Goal: Task Accomplishment & Management: Manage account settings

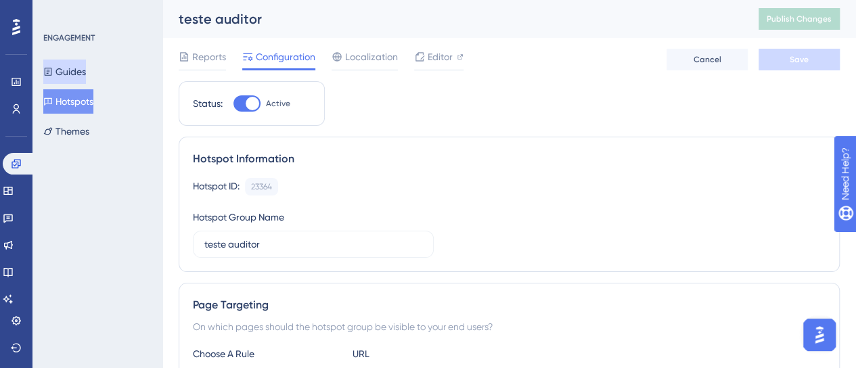
click at [70, 73] on button "Guides" at bounding box center [64, 72] width 43 height 24
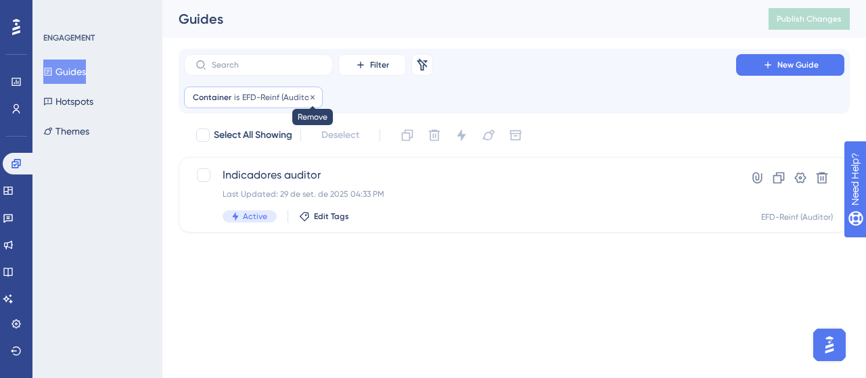
click at [309, 99] on icon at bounding box center [313, 97] width 8 height 8
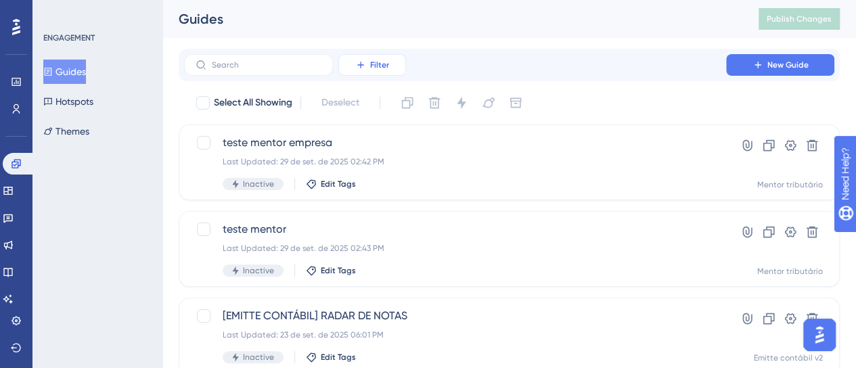
click at [370, 62] on span "Filter" at bounding box center [379, 65] width 19 height 11
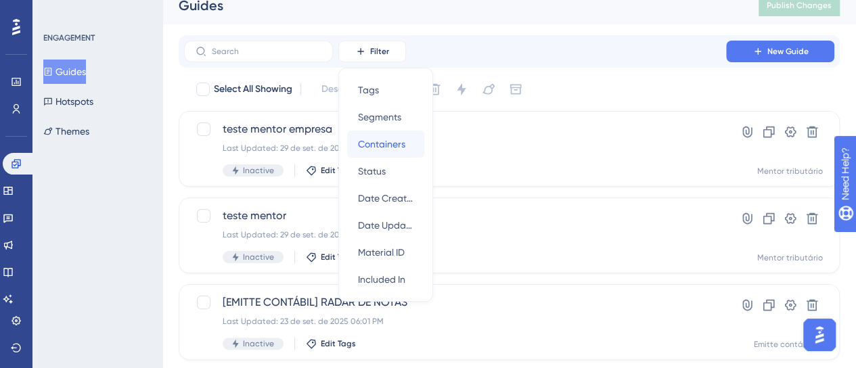
click at [402, 154] on div "Containers Containers" at bounding box center [385, 144] width 55 height 27
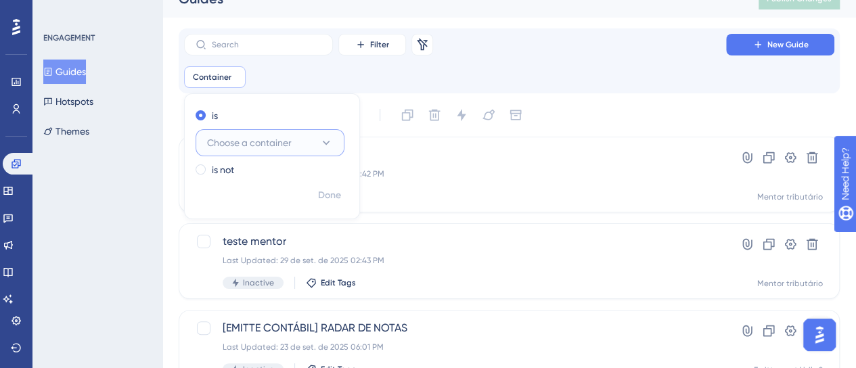
click at [331, 142] on icon at bounding box center [326, 143] width 14 height 14
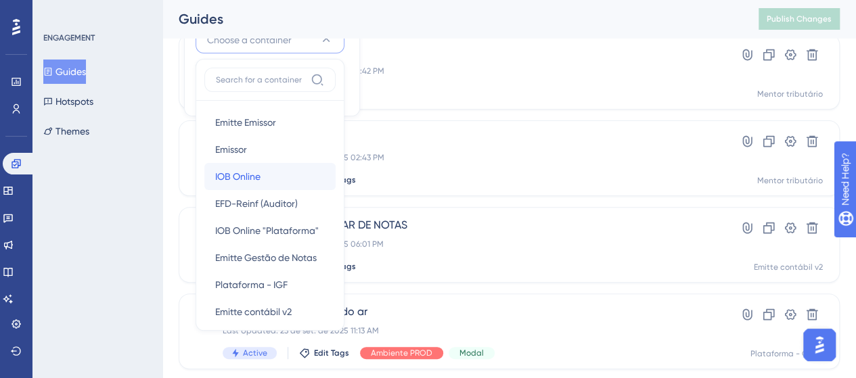
click at [265, 181] on div "IOB Online IOB Online" at bounding box center [270, 176] width 110 height 27
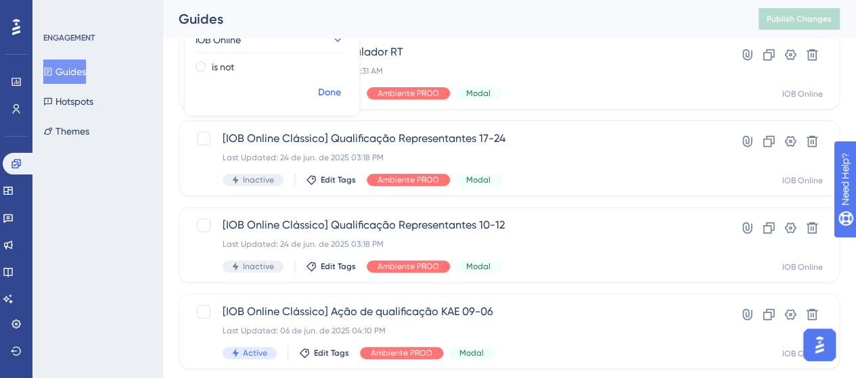
click at [325, 92] on span "Done" at bounding box center [329, 93] width 23 height 16
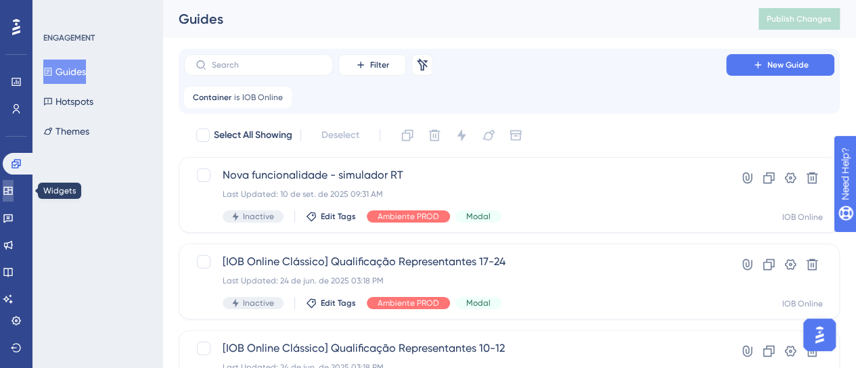
click at [14, 187] on link at bounding box center [8, 191] width 11 height 22
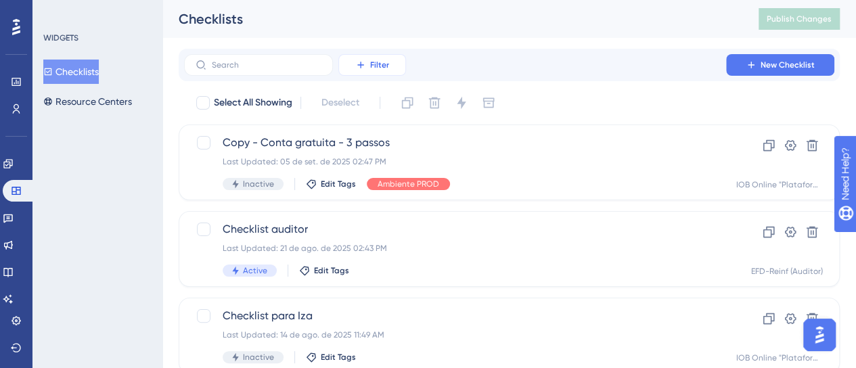
click at [384, 72] on button "Filter" at bounding box center [372, 65] width 68 height 22
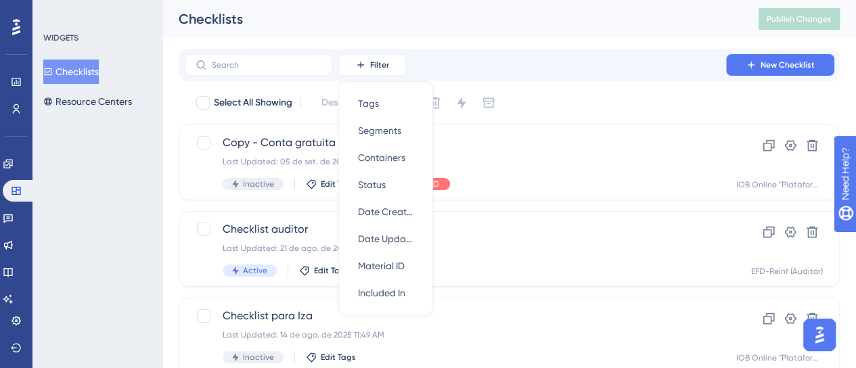
scroll to position [14, 0]
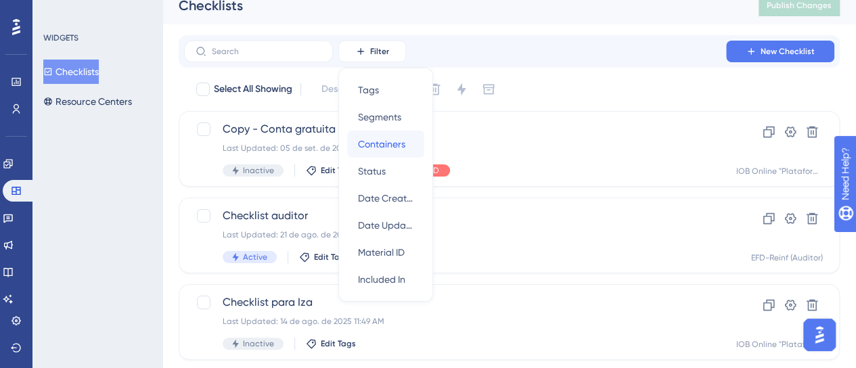
click at [382, 146] on span "Containers" at bounding box center [381, 144] width 47 height 16
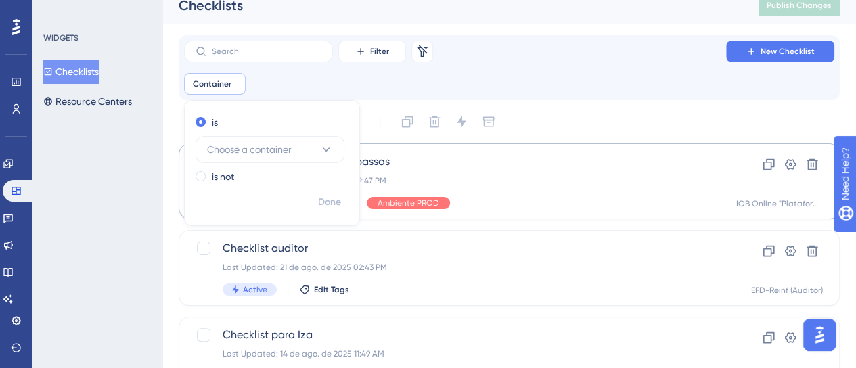
scroll to position [20, 0]
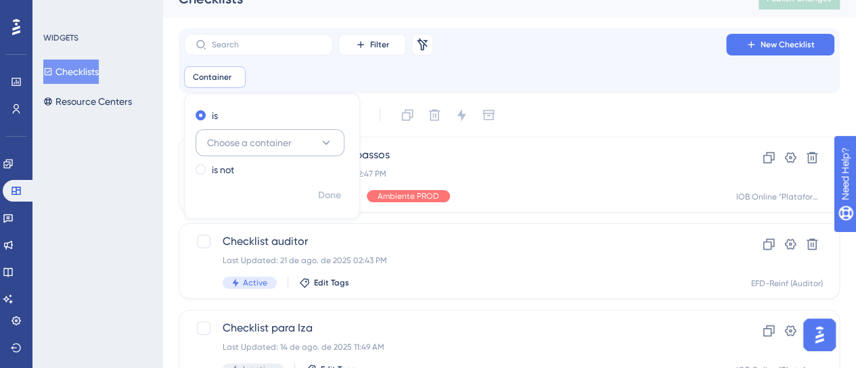
click at [261, 139] on span "Choose a container" at bounding box center [249, 143] width 85 height 16
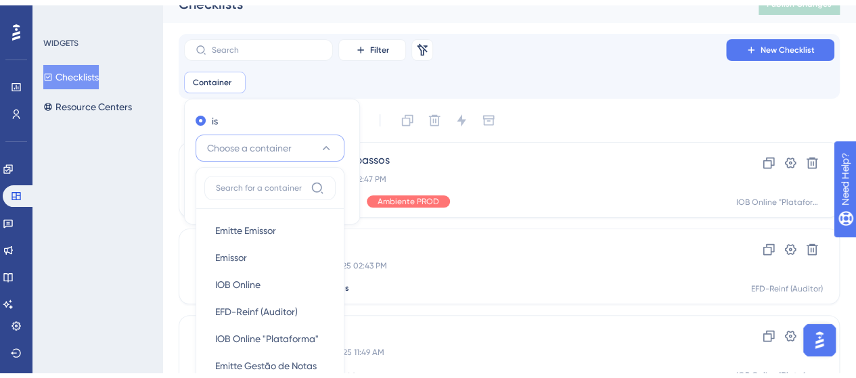
scroll to position [126, 0]
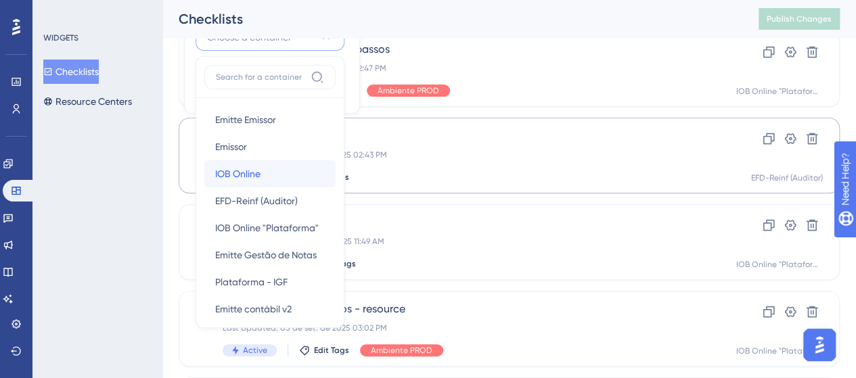
click at [269, 168] on div "IOB Online IOB Online" at bounding box center [270, 173] width 110 height 27
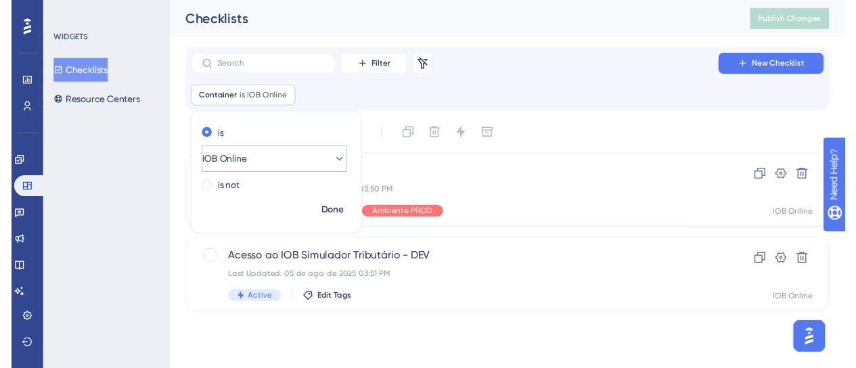
scroll to position [0, 0]
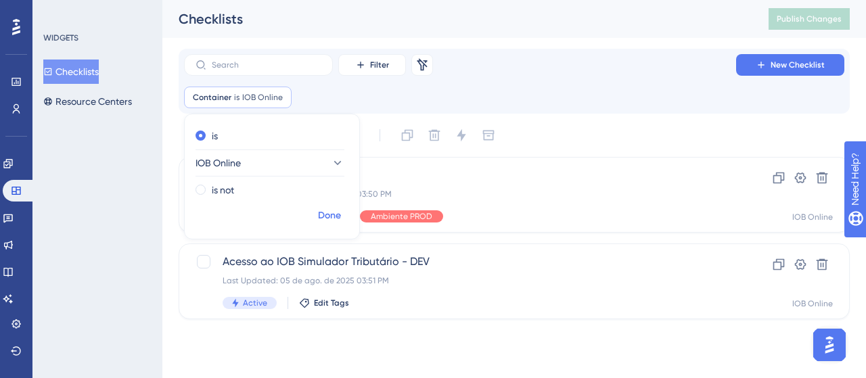
click at [331, 212] on span "Done" at bounding box center [329, 216] width 23 height 16
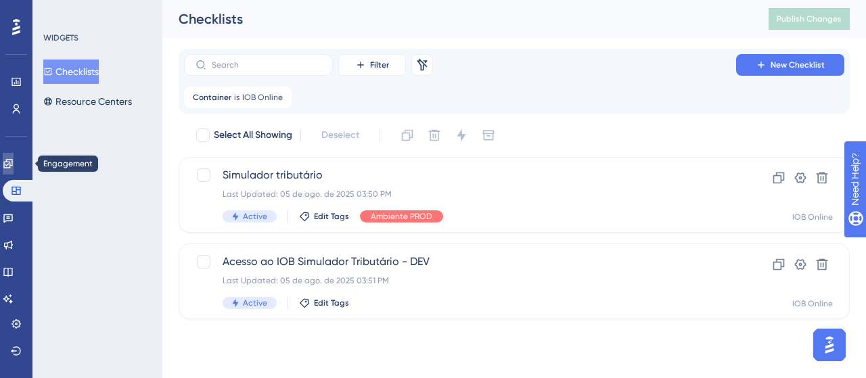
click at [14, 164] on icon at bounding box center [8, 163] width 11 height 11
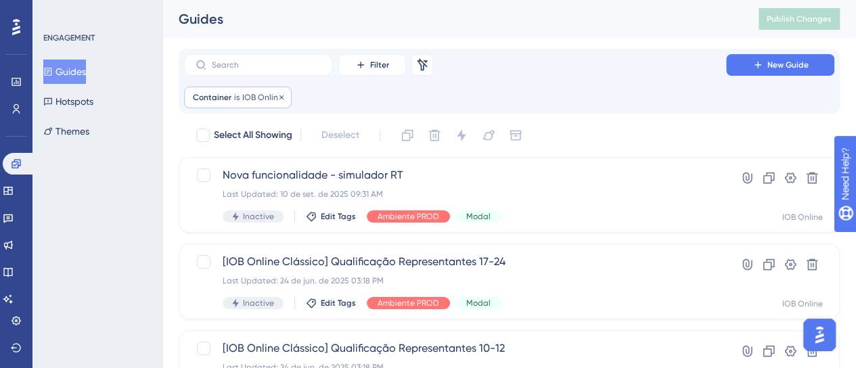
click at [246, 99] on span "IOB Online" at bounding box center [262, 97] width 41 height 11
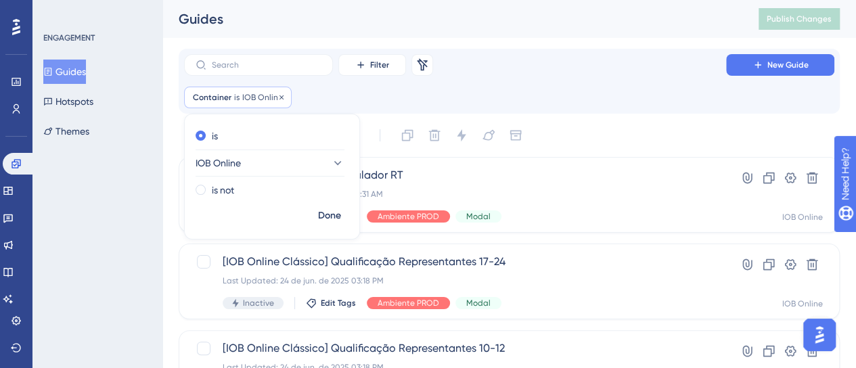
scroll to position [17, 0]
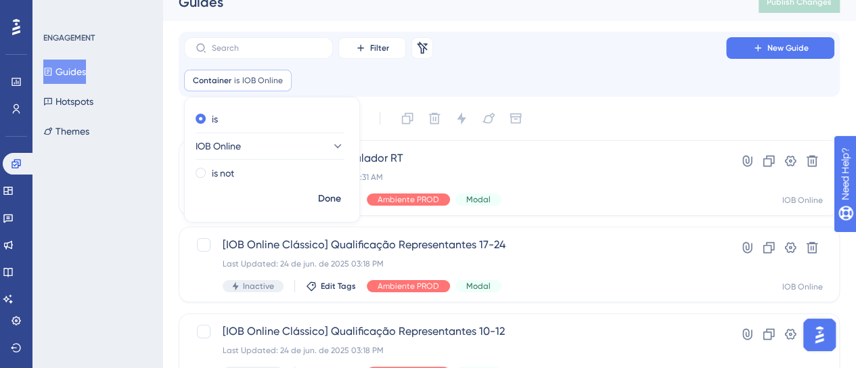
click at [255, 130] on div "is IOB Online" at bounding box center [269, 135] width 147 height 49
click at [257, 137] on button "IOB Online" at bounding box center [270, 146] width 149 height 27
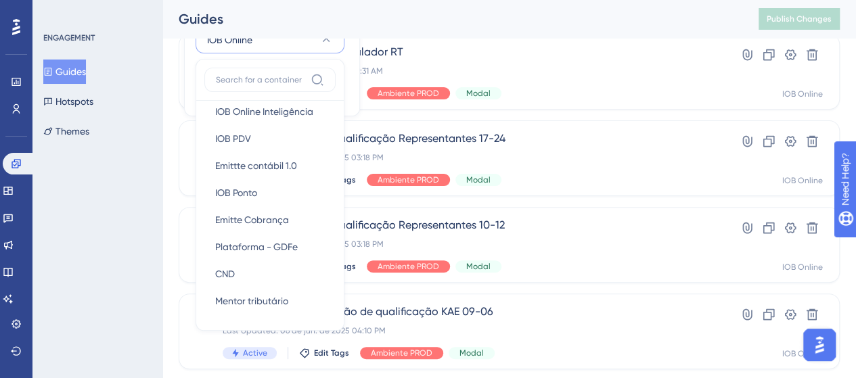
scroll to position [214, 0]
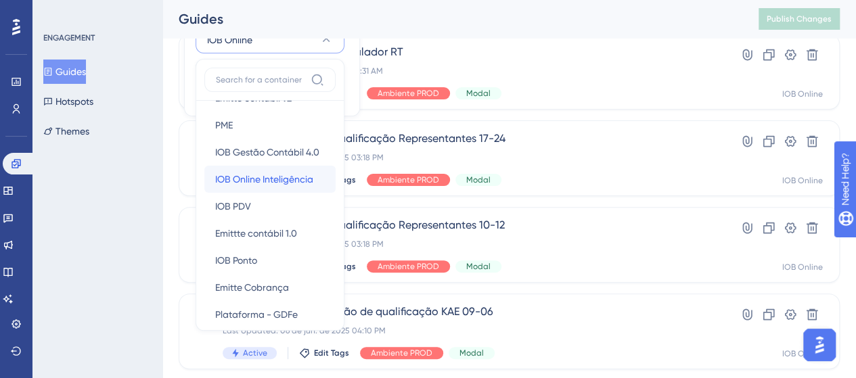
click at [275, 181] on span "IOB Online Inteligência" at bounding box center [264, 179] width 98 height 16
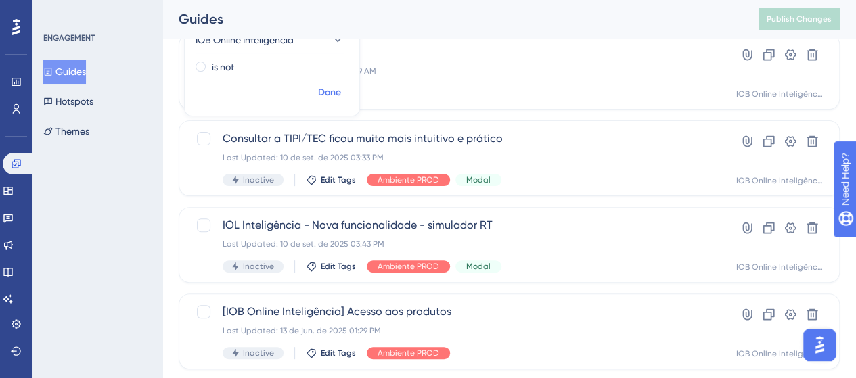
click at [324, 93] on span "Done" at bounding box center [329, 93] width 23 height 16
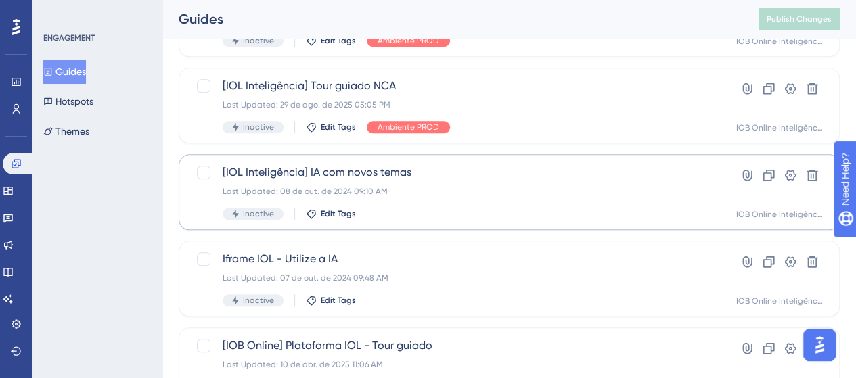
scroll to position [677, 0]
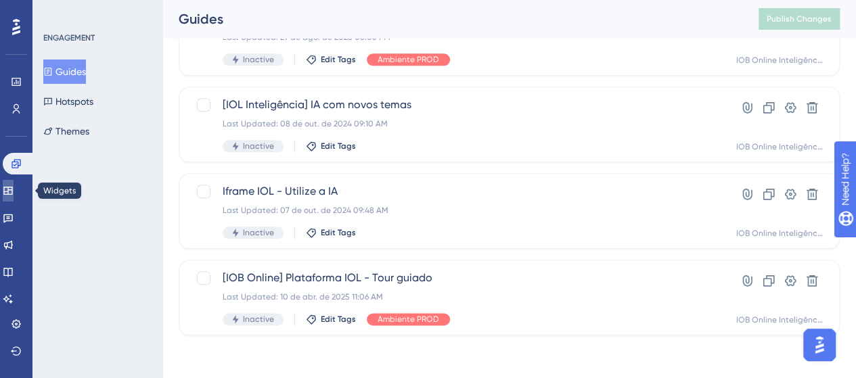
click at [12, 194] on icon at bounding box center [7, 191] width 9 height 8
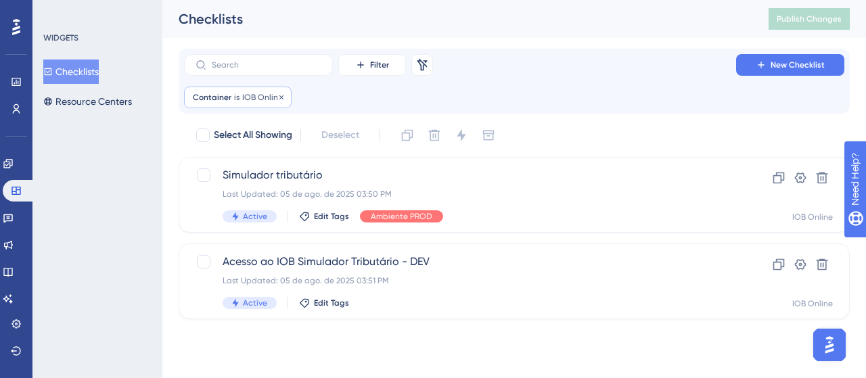
click at [257, 90] on div "Container is IOB Online IOB Online Remove" at bounding box center [238, 98] width 108 height 22
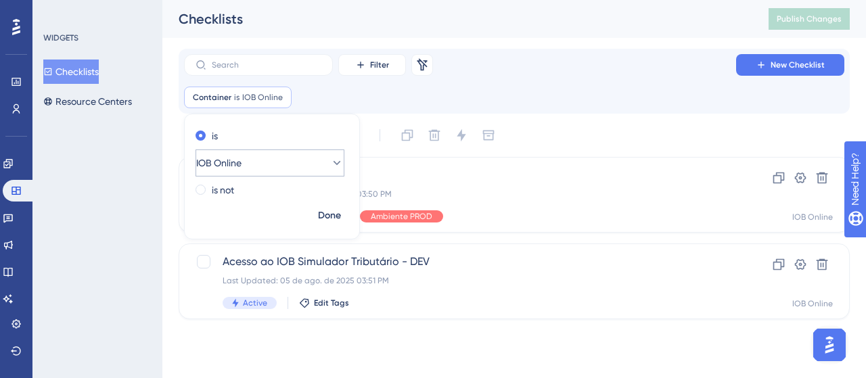
click at [282, 163] on button "IOB Online" at bounding box center [270, 163] width 149 height 27
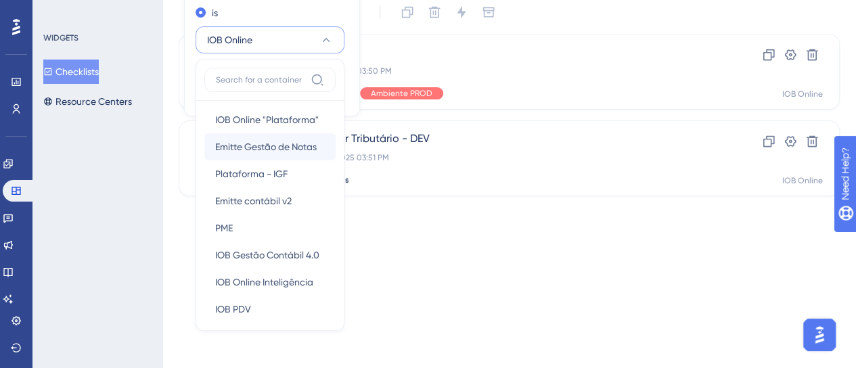
scroll to position [135, 0]
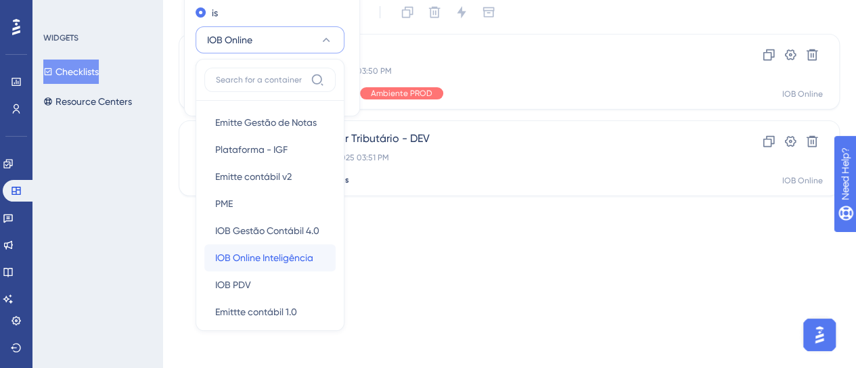
click at [279, 254] on span "IOB Online Inteligência" at bounding box center [264, 258] width 98 height 16
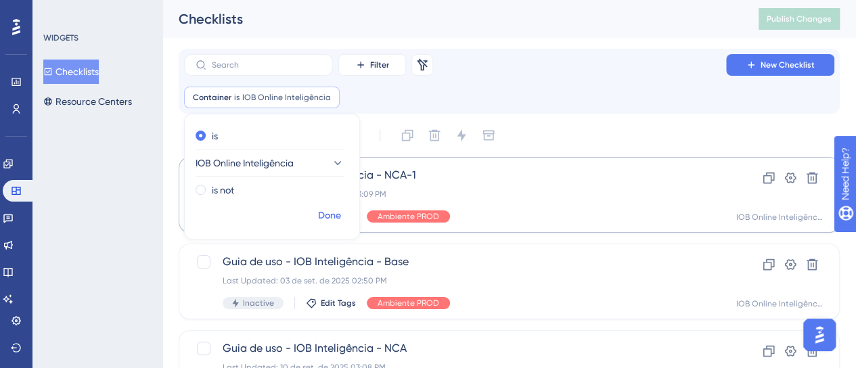
click at [329, 213] on span "Done" at bounding box center [329, 216] width 23 height 16
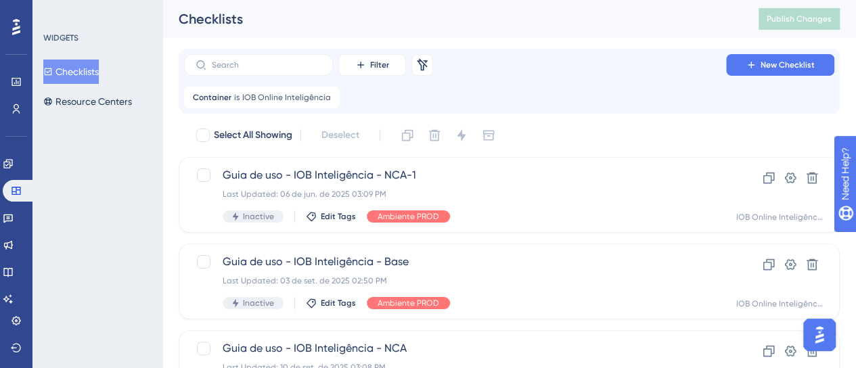
click at [593, 78] on div "Filter Remove Filters New Checklist Container is IOB Online Inteligência IOB On…" at bounding box center [509, 81] width 650 height 54
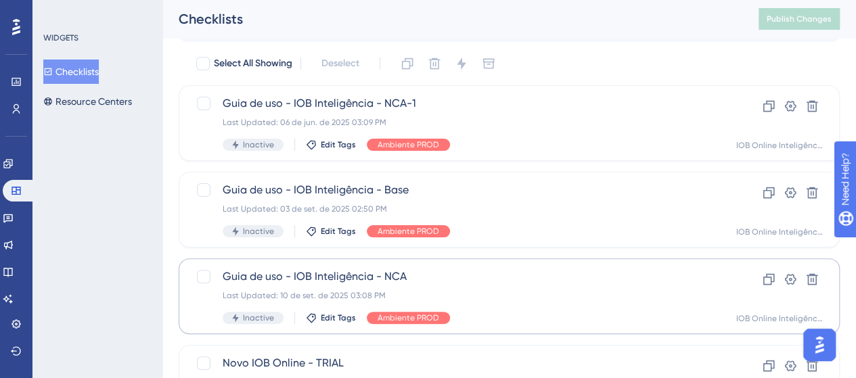
scroll to position [41, 0]
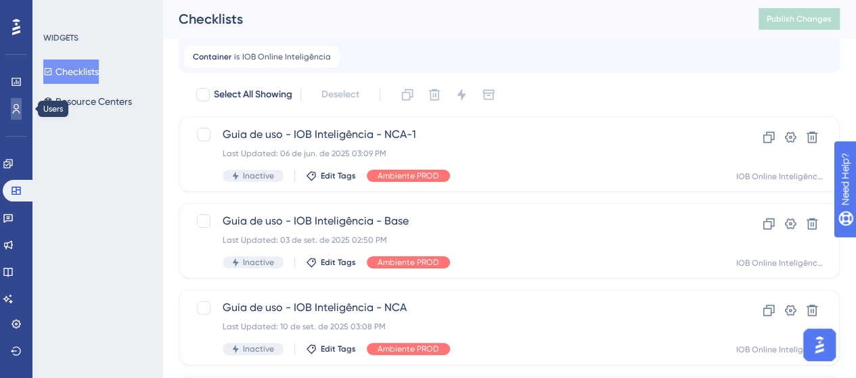
click at [20, 114] on icon at bounding box center [16, 109] width 11 height 11
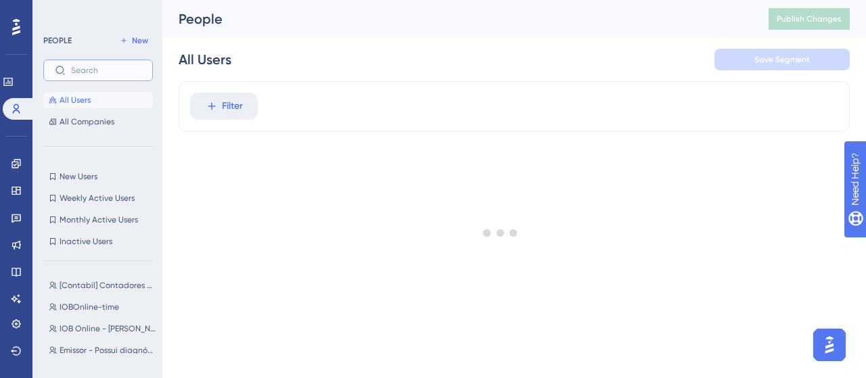
click at [81, 70] on input "text" at bounding box center [106, 70] width 70 height 9
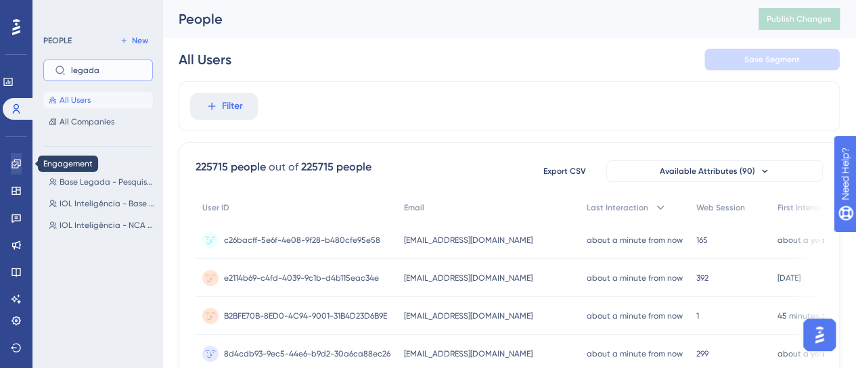
type input "legada"
click at [11, 160] on icon at bounding box center [16, 163] width 11 height 11
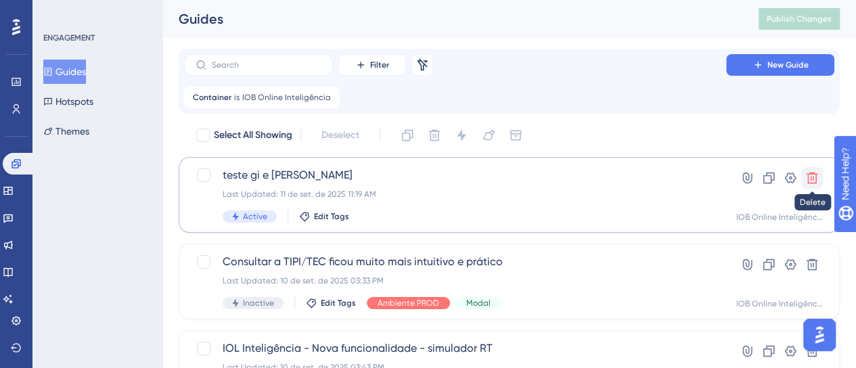
click at [822, 178] on button at bounding box center [812, 178] width 22 height 22
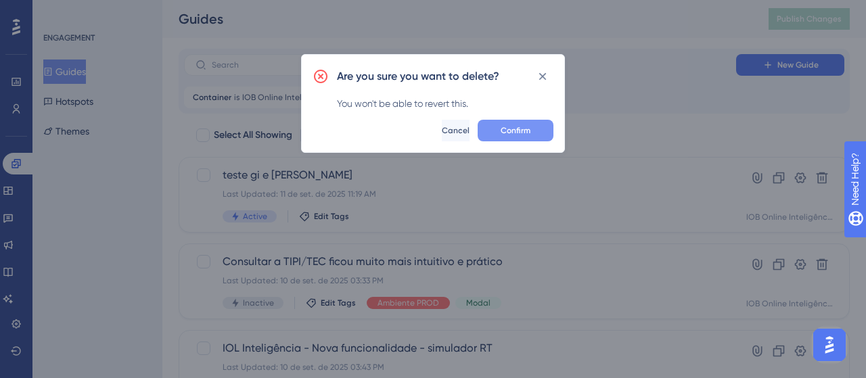
click at [505, 130] on span "Confirm" at bounding box center [516, 130] width 30 height 11
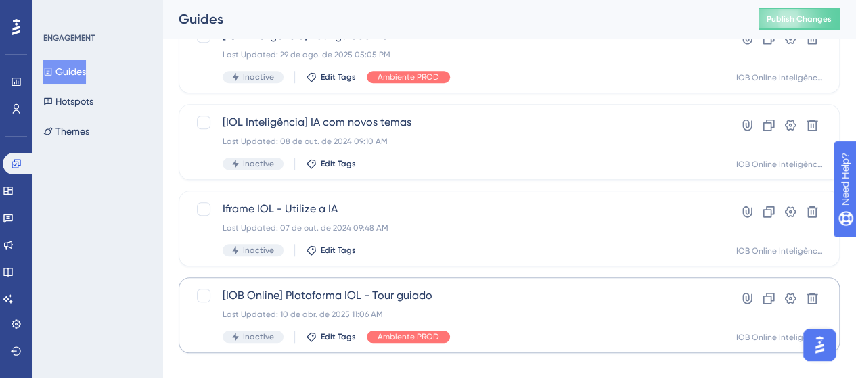
scroll to position [590, 0]
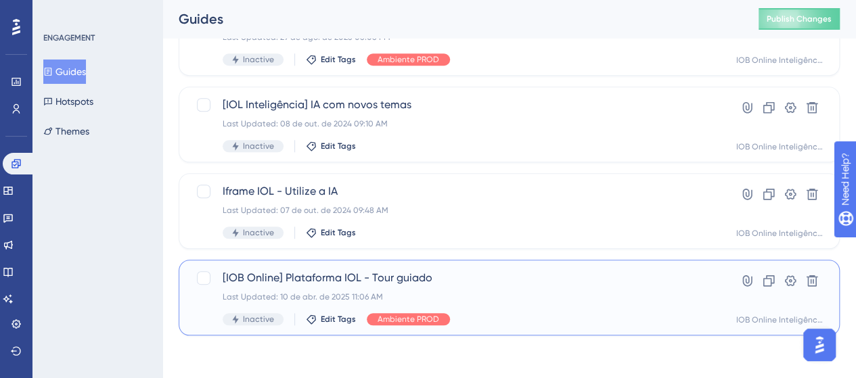
click at [510, 274] on span "[IOB Online] Plataforma IOL - Tour guiado" at bounding box center [455, 278] width 465 height 16
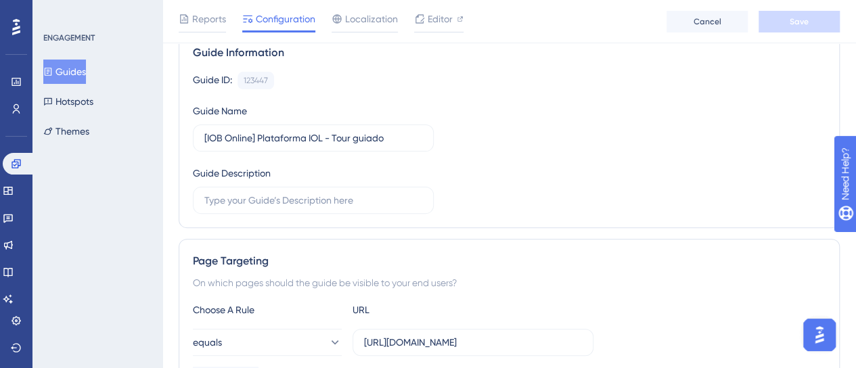
scroll to position [68, 0]
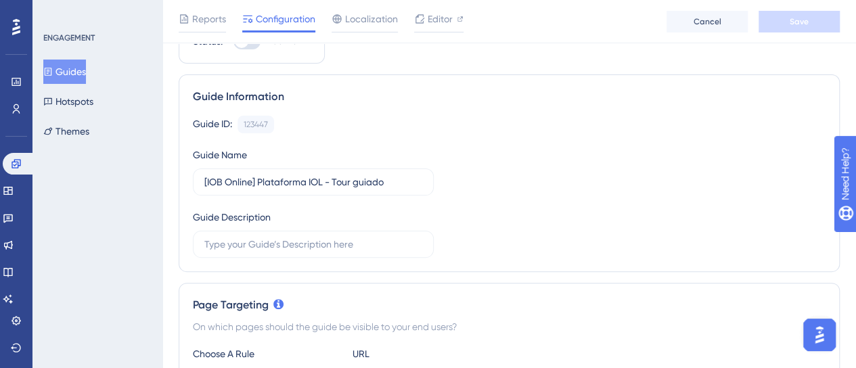
click at [78, 68] on button "Guides" at bounding box center [64, 72] width 43 height 24
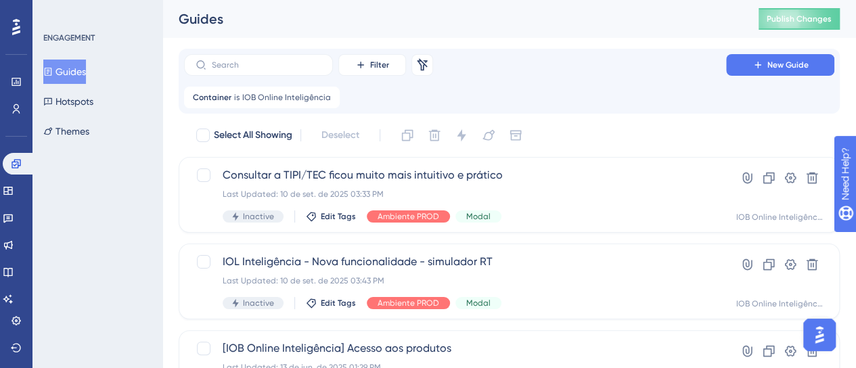
click at [670, 32] on div "Guides Publish Changes" at bounding box center [508, 19] width 693 height 38
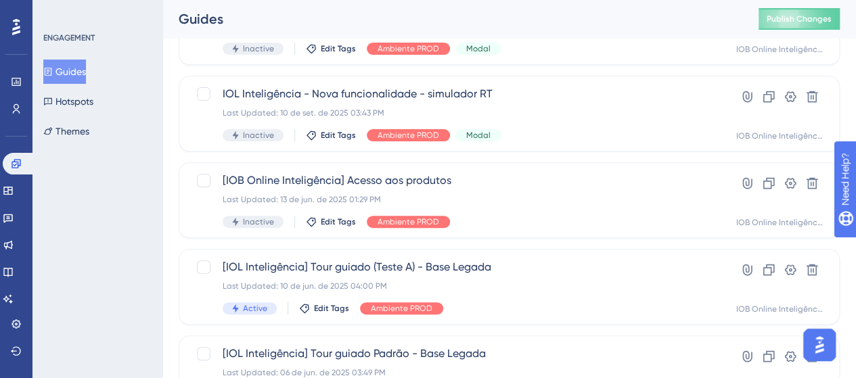
scroll to position [203, 0]
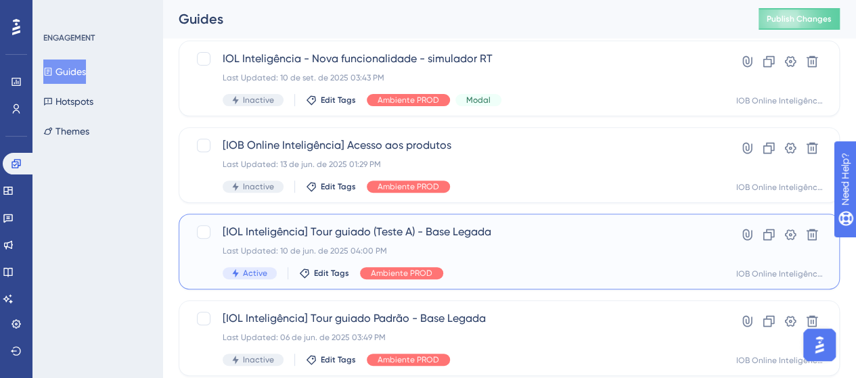
click at [488, 240] on span "[IOL Inteligência] Tour guiado (Teste A) - Base Legada" at bounding box center [455, 232] width 465 height 16
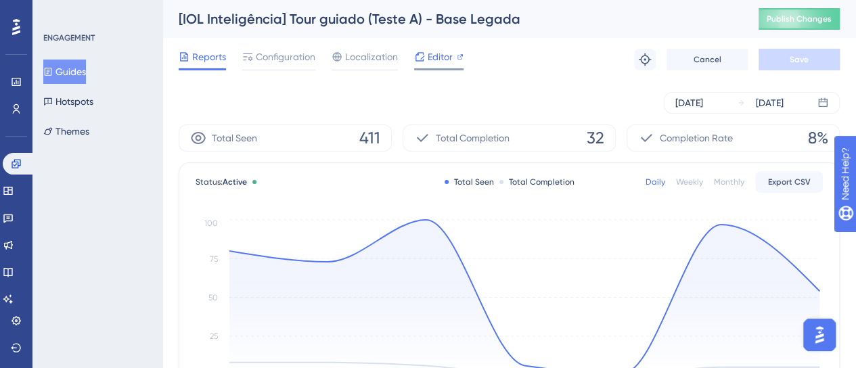
drag, startPoint x: 436, startPoint y: 41, endPoint x: 436, endPoint y: 52, distance: 10.8
click at [436, 47] on div "Reports Configuration Localization Editor Troubleshoot Cancel Save" at bounding box center [509, 59] width 661 height 43
click at [436, 52] on span "Editor" at bounding box center [440, 57] width 25 height 16
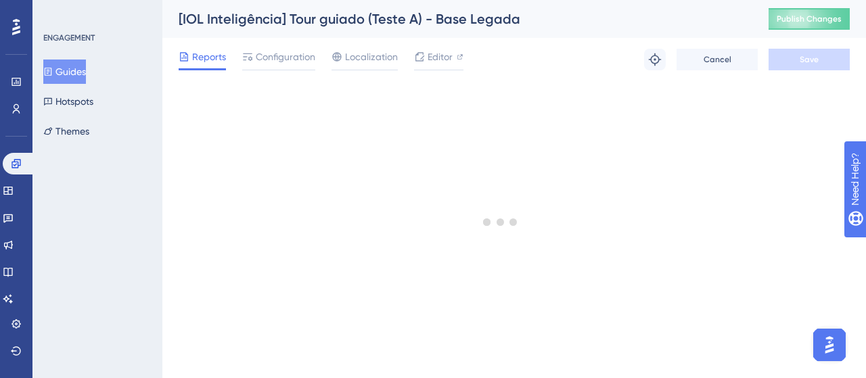
click at [80, 70] on button "Guides" at bounding box center [64, 72] width 43 height 24
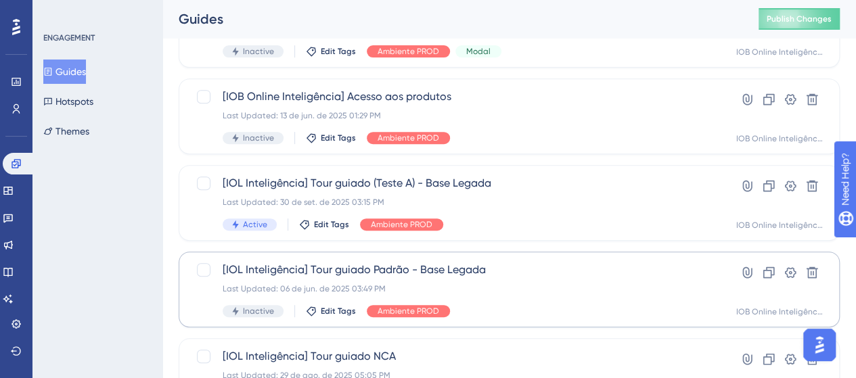
scroll to position [184, 0]
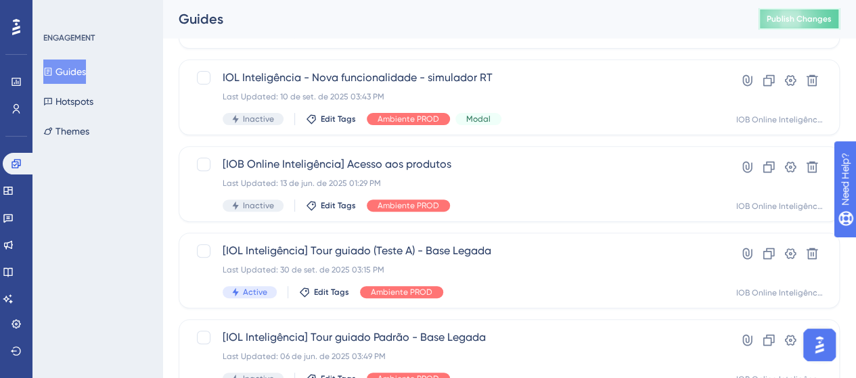
click at [798, 20] on span "Publish Changes" at bounding box center [799, 19] width 65 height 11
